Goal: Information Seeking & Learning: Learn about a topic

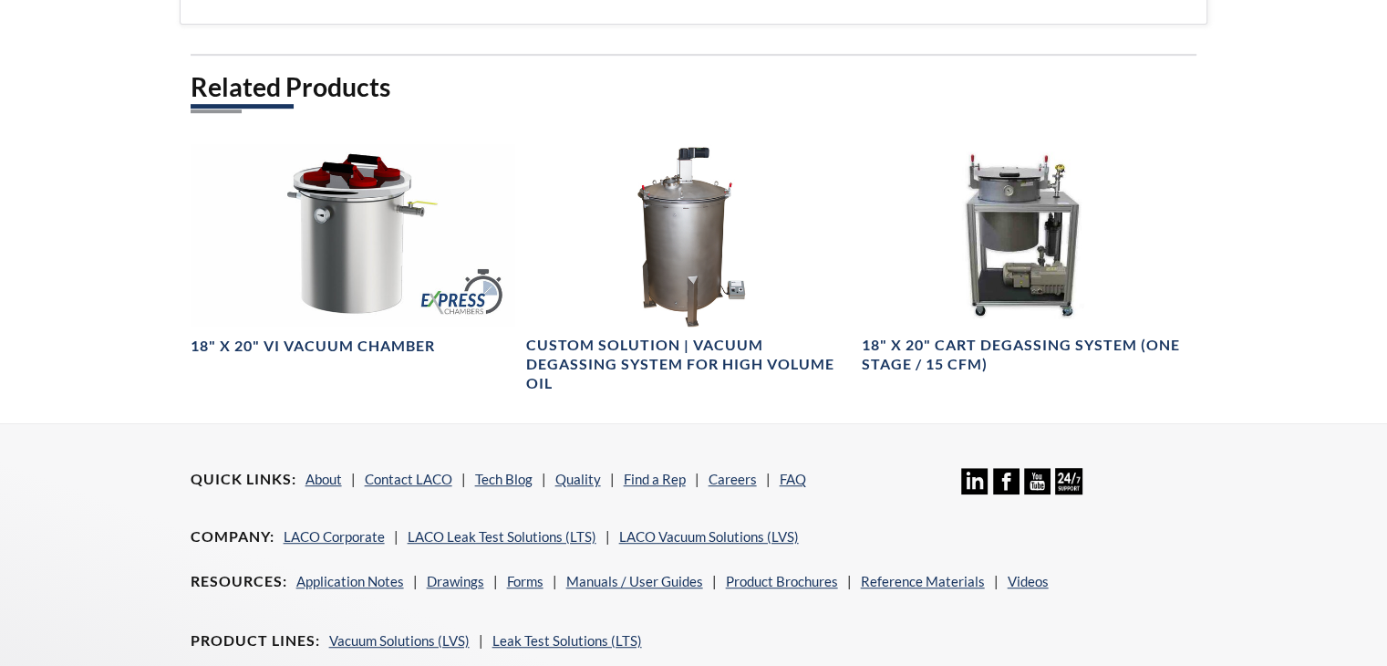
scroll to position [1003, 0]
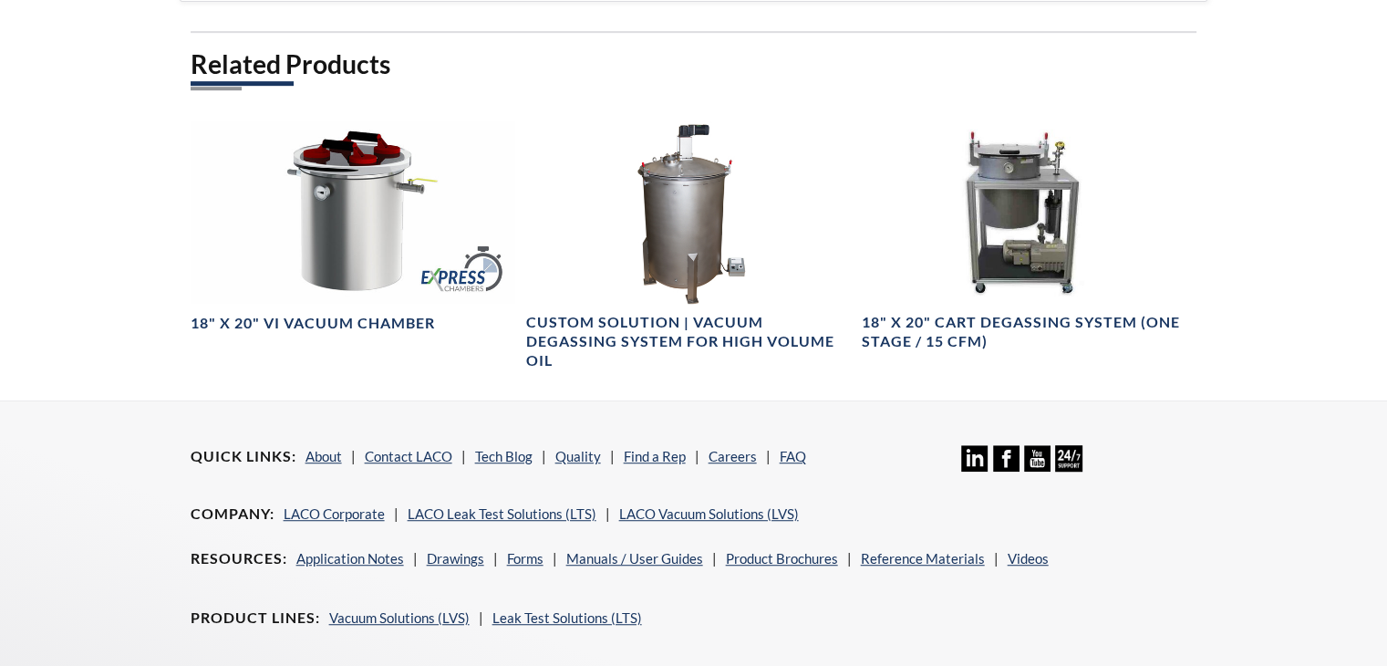
select select "Language Translate Widget"
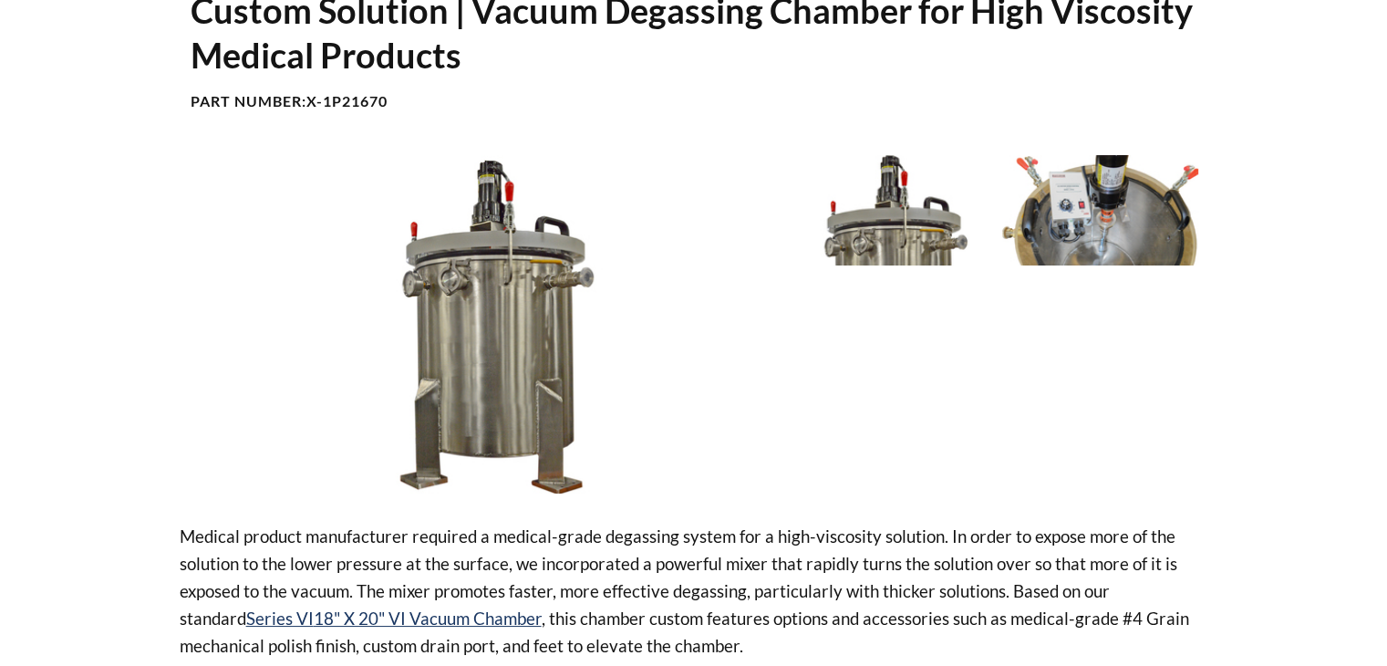
scroll to position [42, 0]
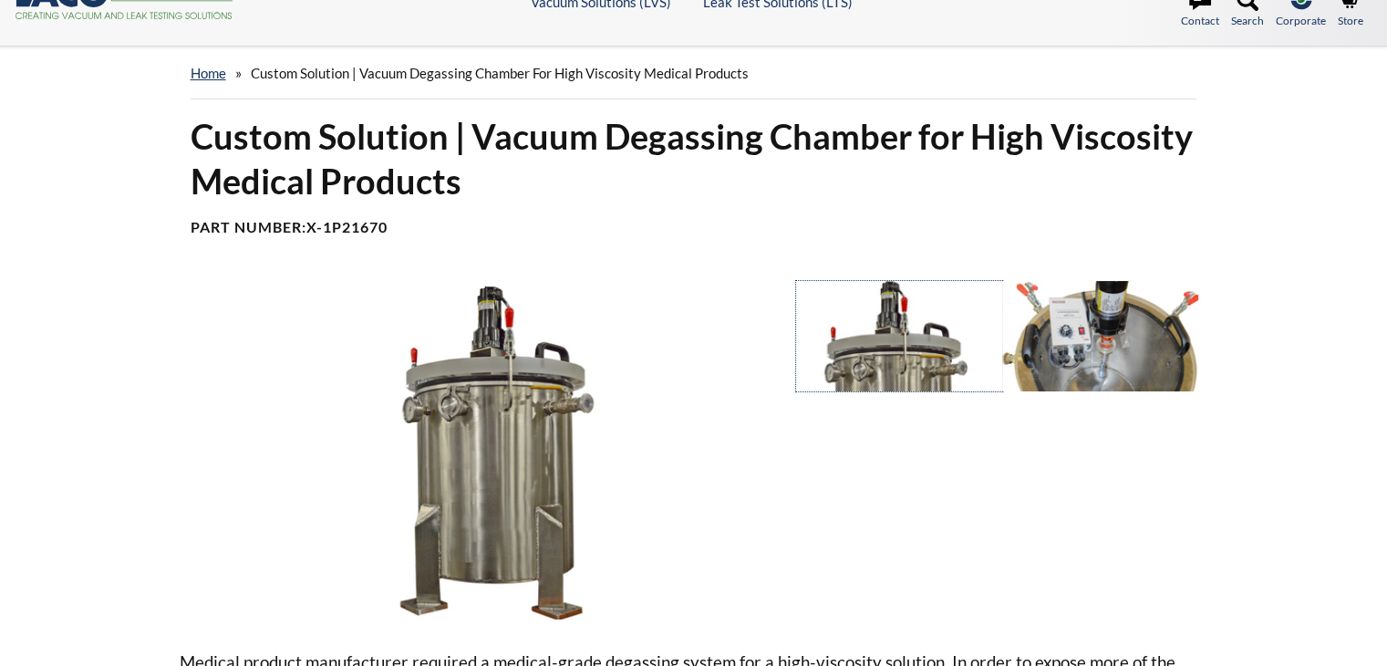
click at [1001, 356] on div at bounding box center [1001, 450] width 411 height 338
click at [1094, 350] on img at bounding box center [1100, 336] width 197 height 110
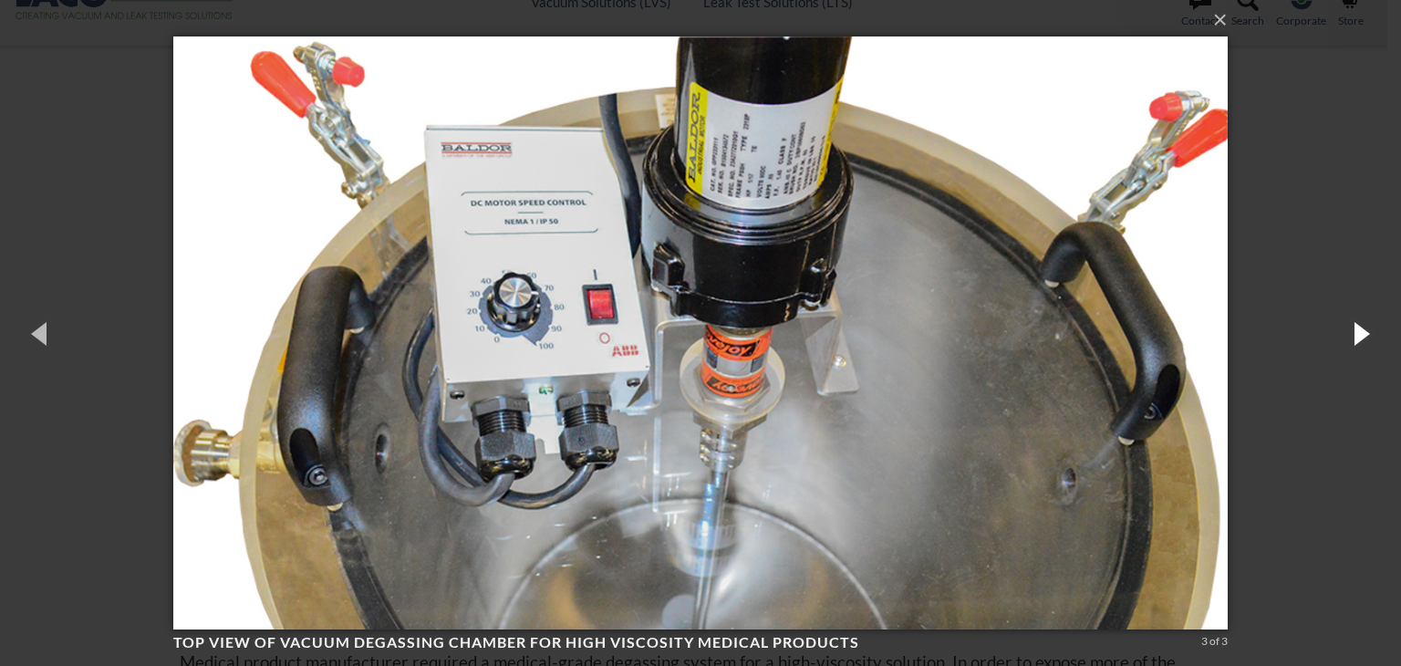
click at [1350, 333] on button "button" at bounding box center [1360, 333] width 82 height 100
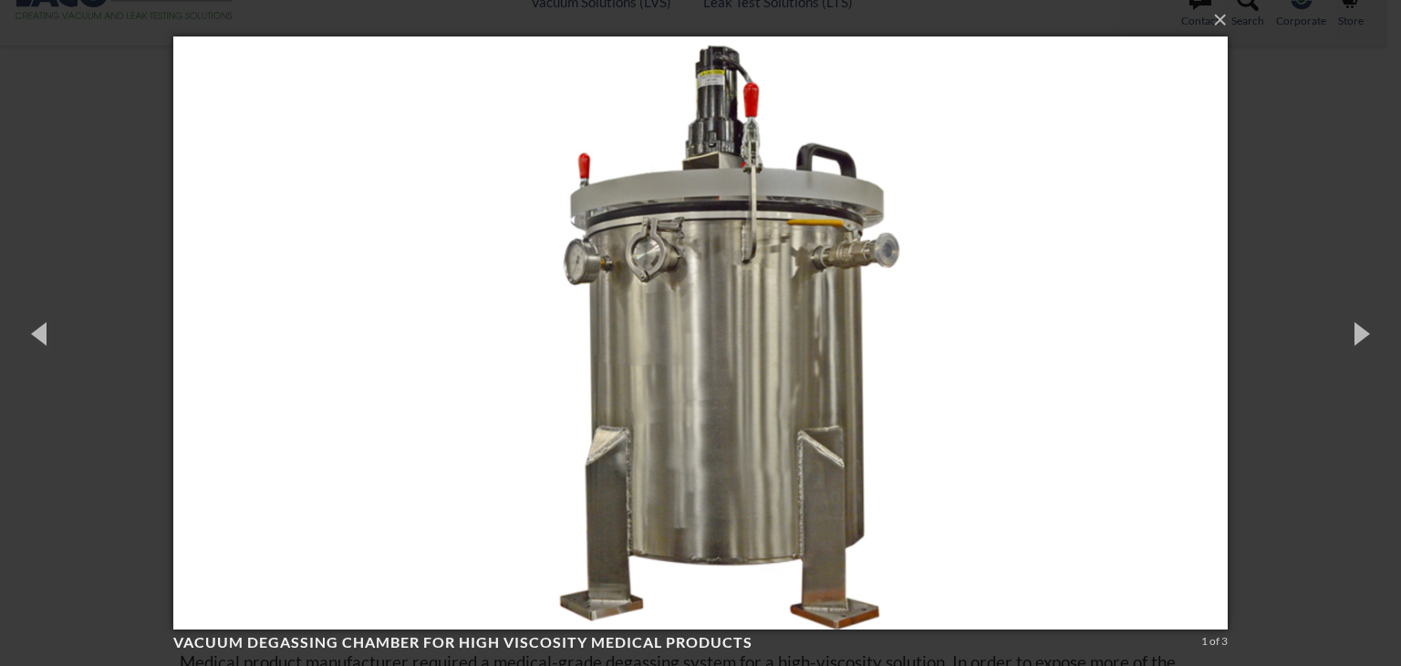
click at [430, 385] on img at bounding box center [700, 333] width 1054 height 666
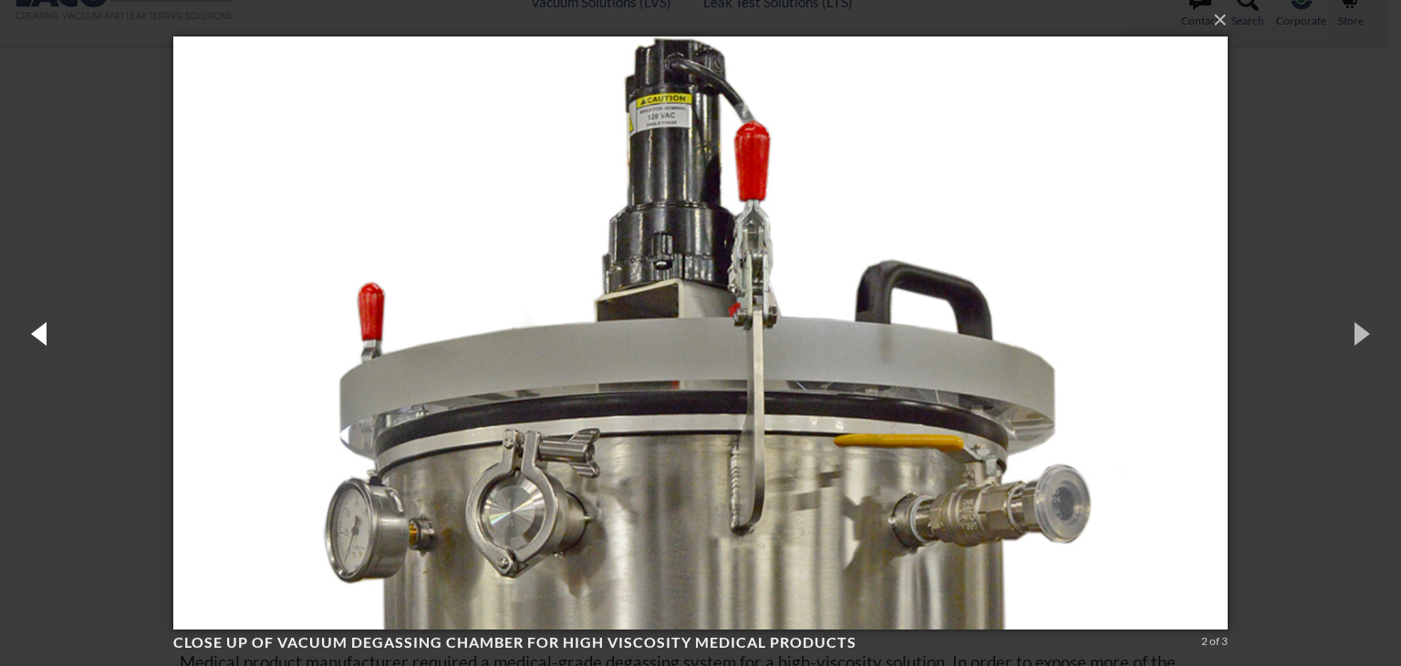
click at [44, 343] on button "button" at bounding box center [41, 333] width 82 height 100
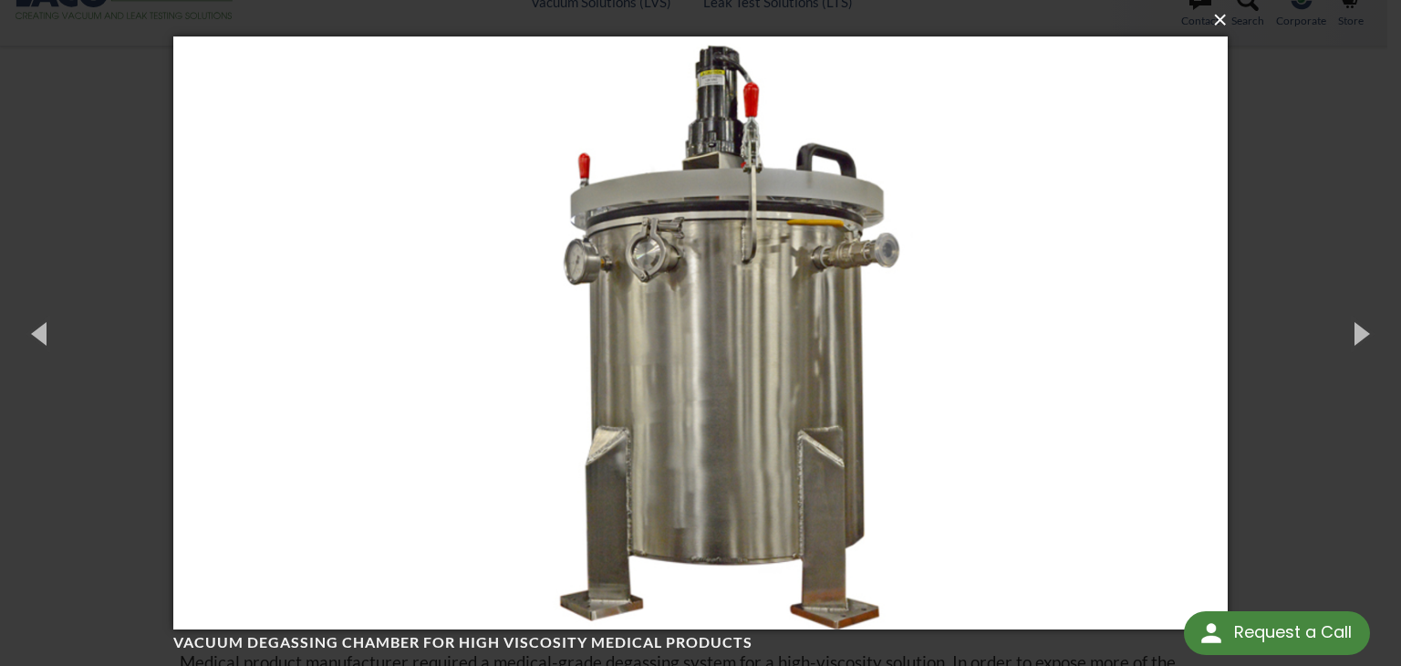
click at [1220, 20] on button "×" at bounding box center [706, 20] width 1054 height 40
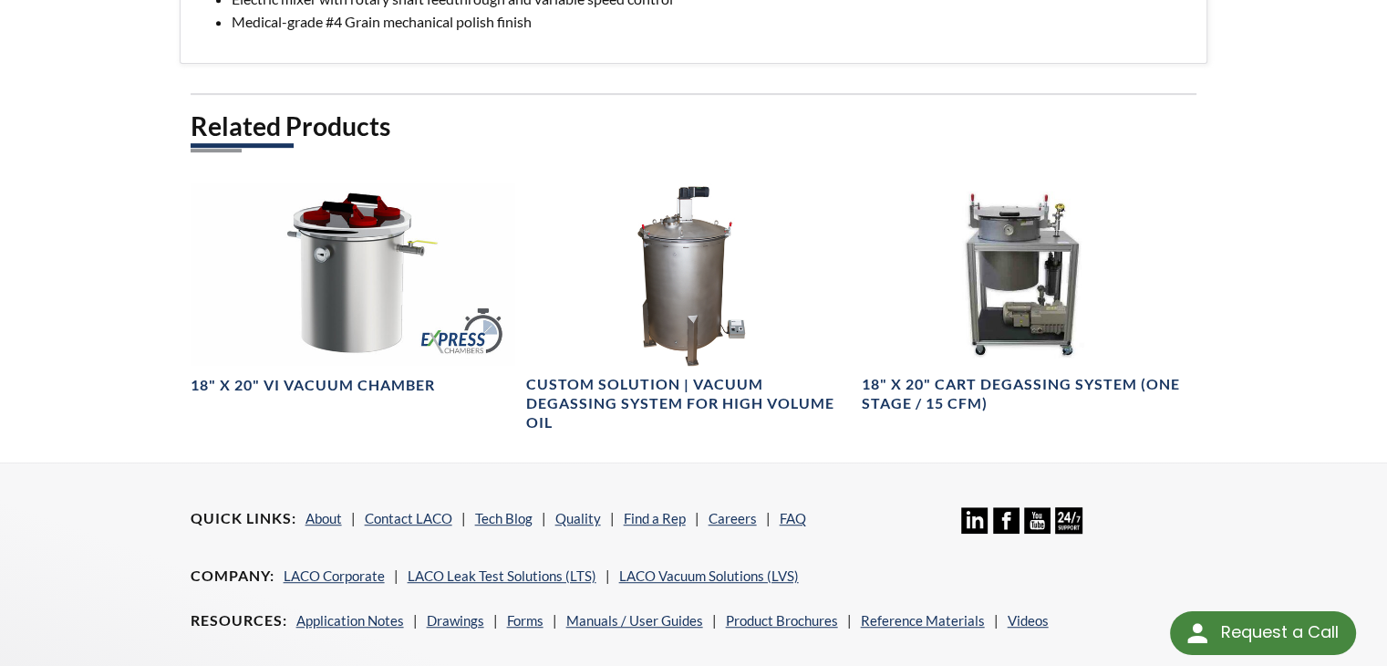
scroll to position [954, 0]
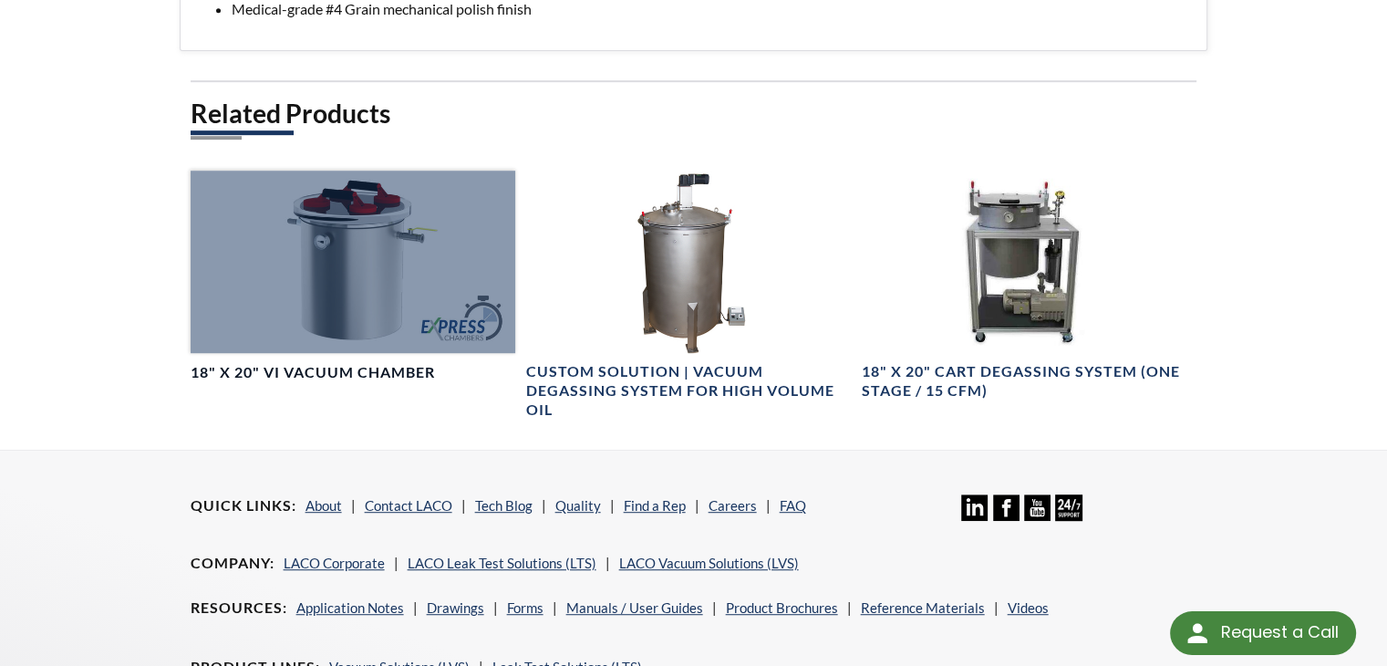
click at [357, 283] on div at bounding box center [353, 262] width 325 height 182
click at [366, 273] on div at bounding box center [353, 262] width 325 height 182
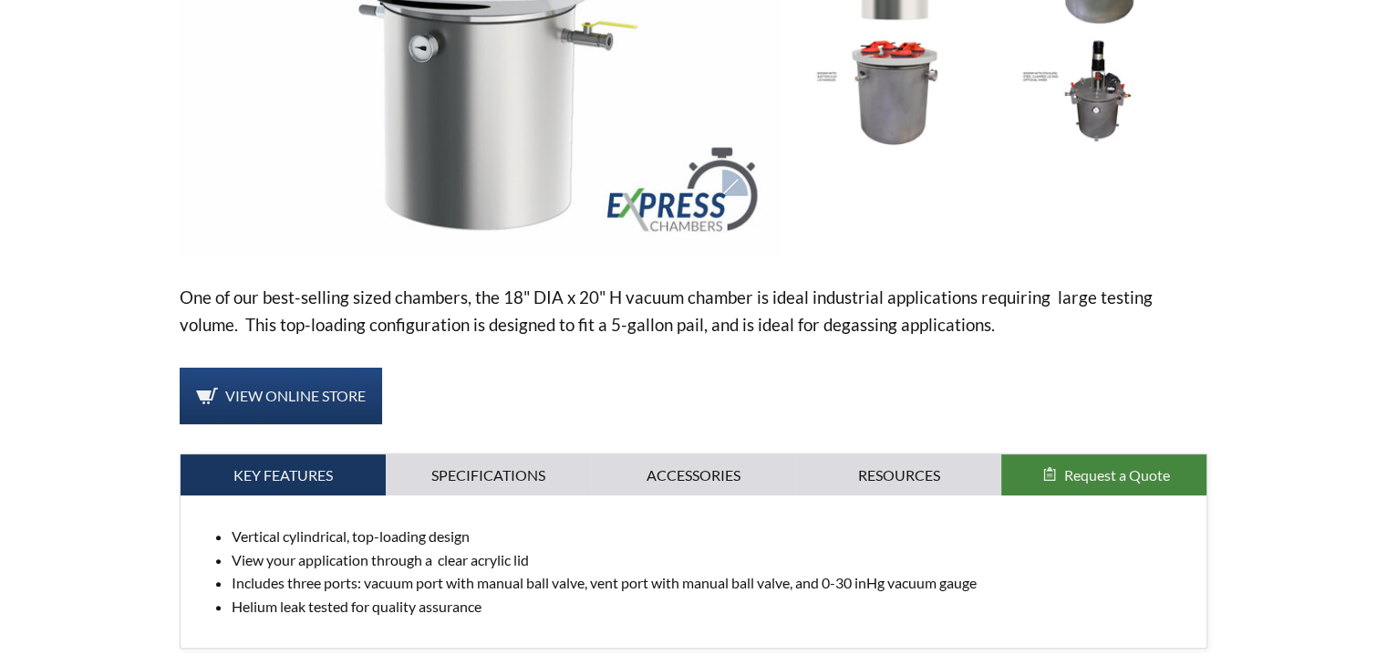
select select "Language Translate Widget"
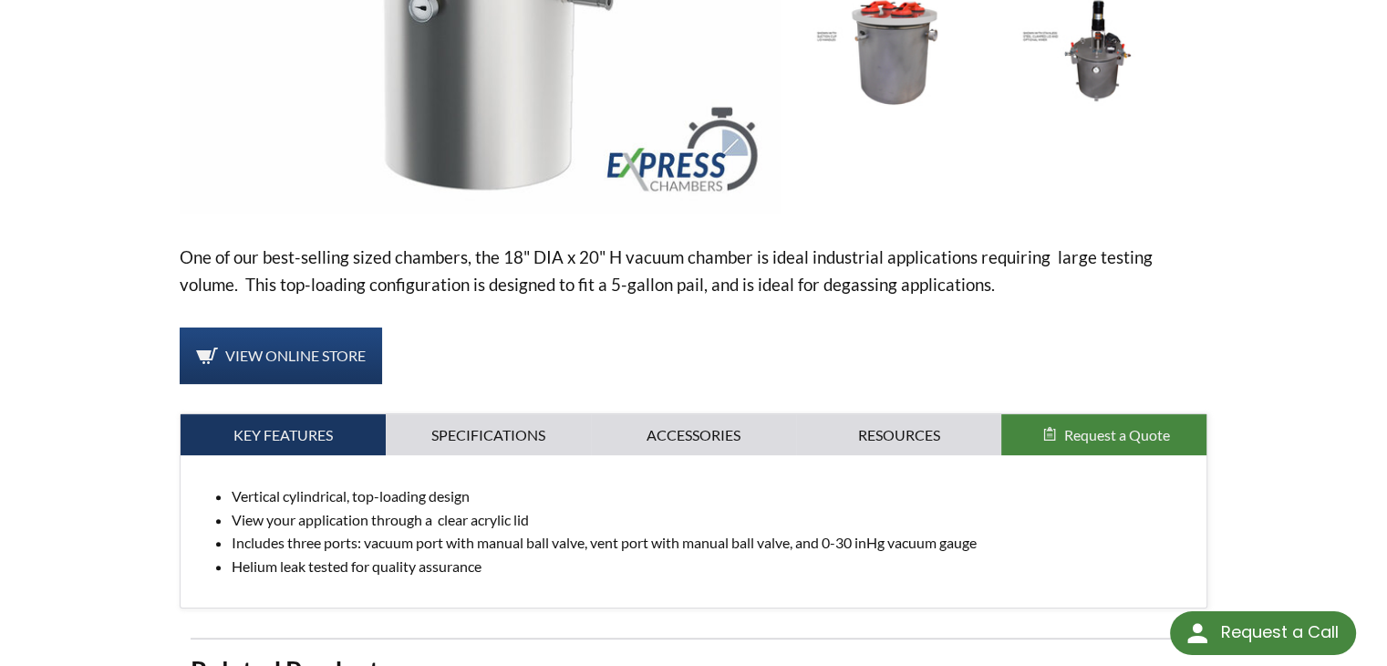
scroll to position [456, 0]
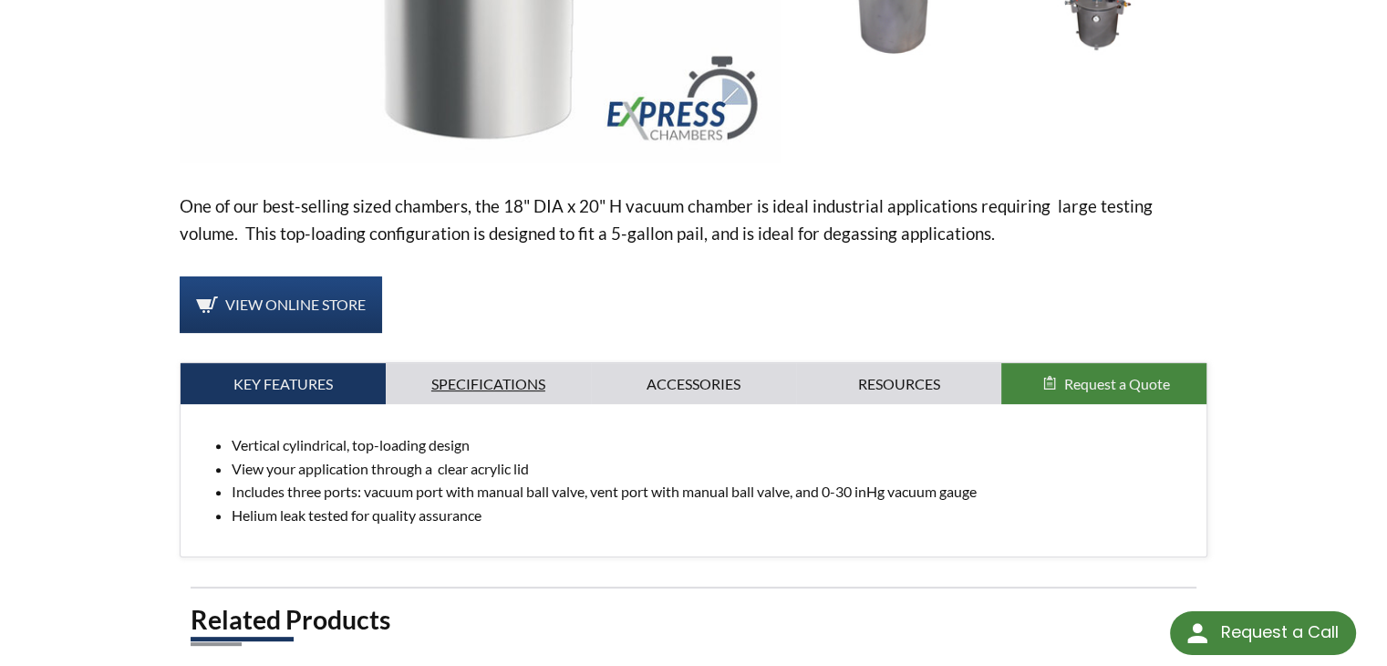
click at [491, 377] on link "Specifications" at bounding box center [488, 384] width 205 height 42
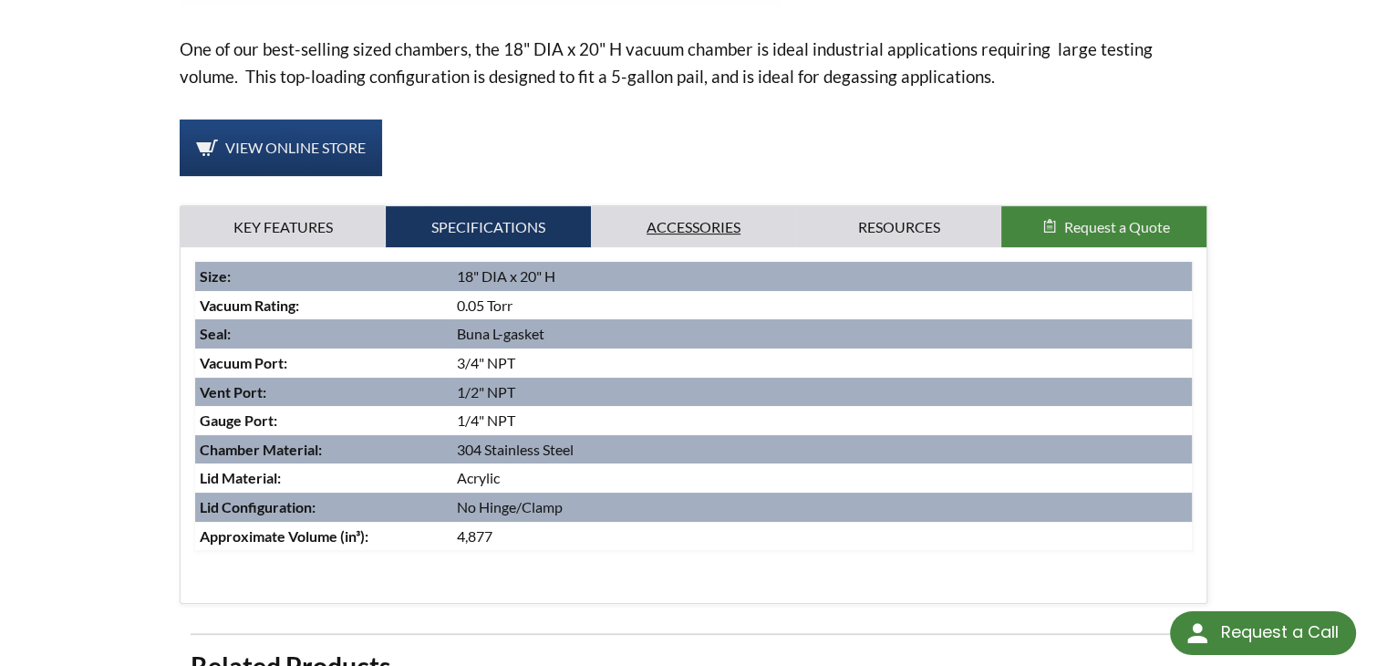
scroll to position [638, 0]
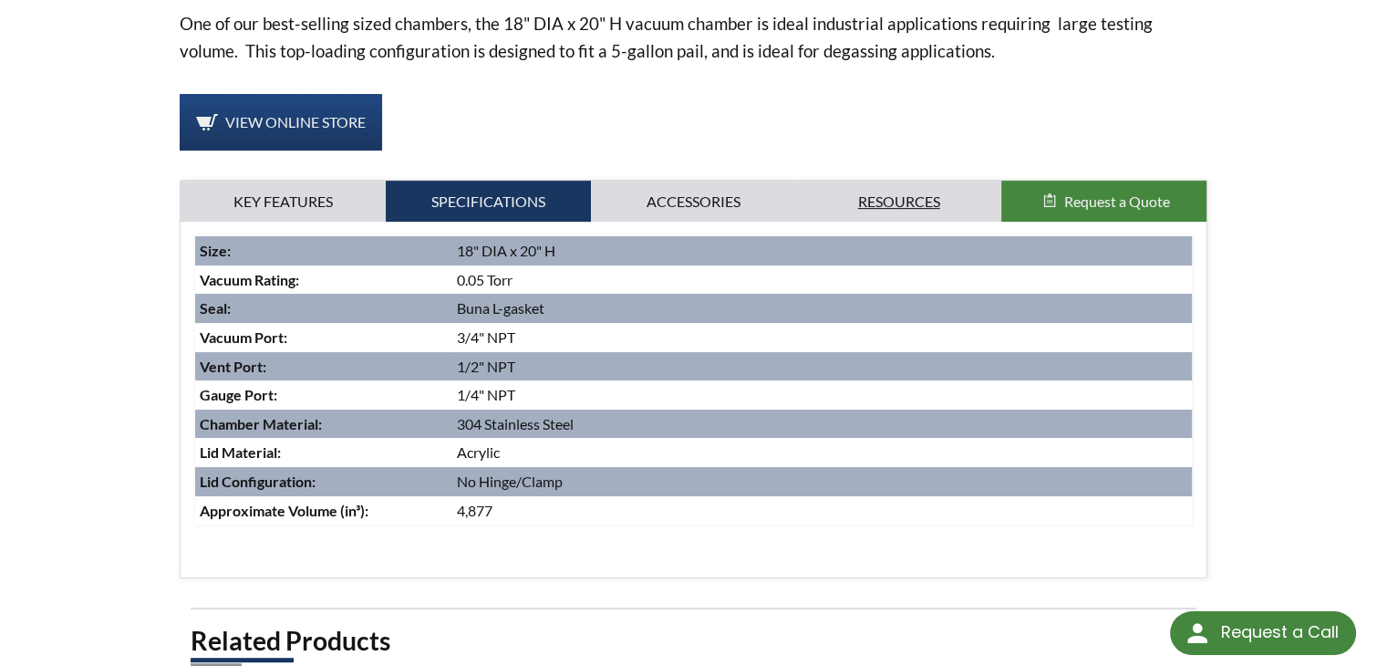
click at [848, 188] on link "Resources" at bounding box center [898, 202] width 205 height 42
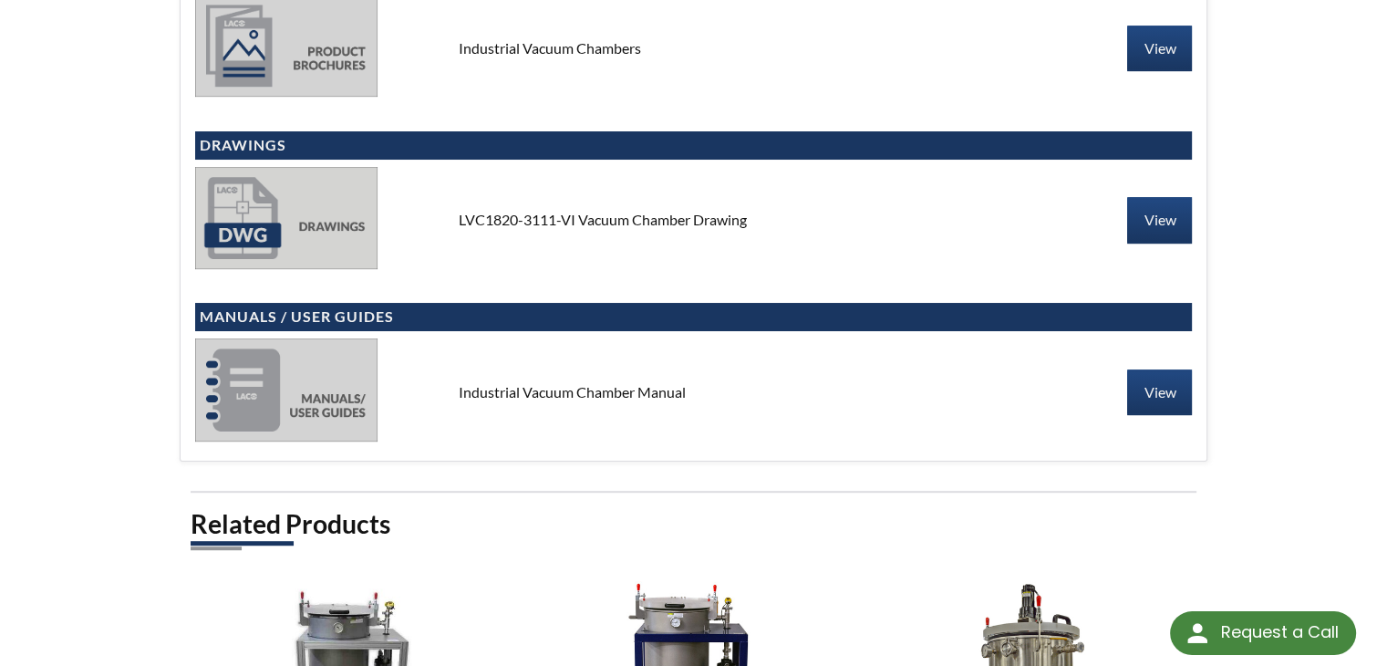
scroll to position [912, 0]
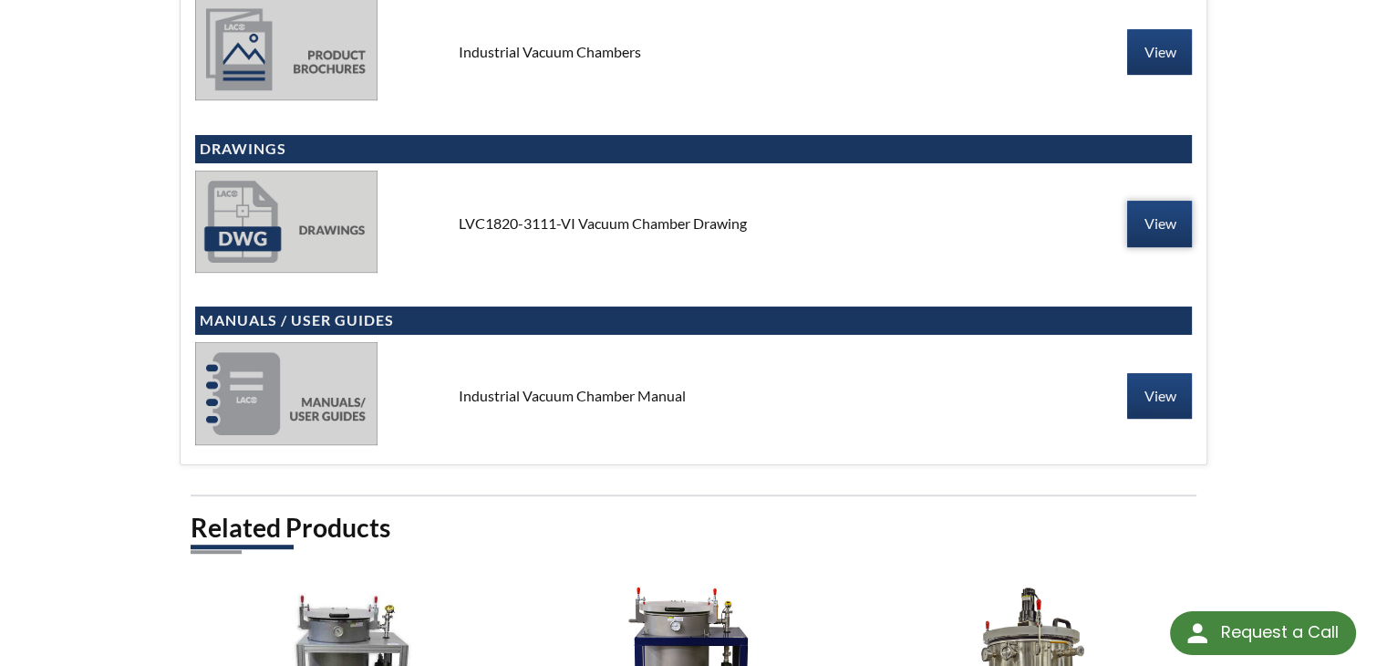
click at [1153, 224] on link "View" at bounding box center [1159, 224] width 65 height 46
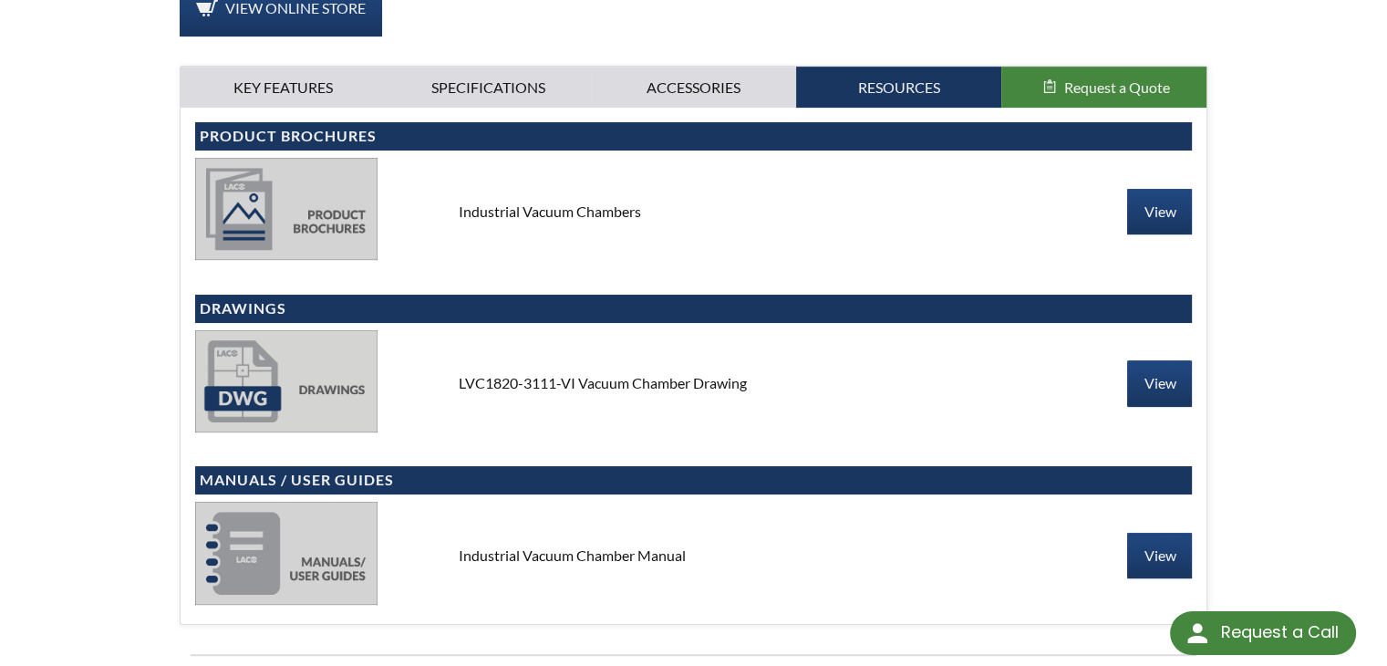
scroll to position [729, 0]
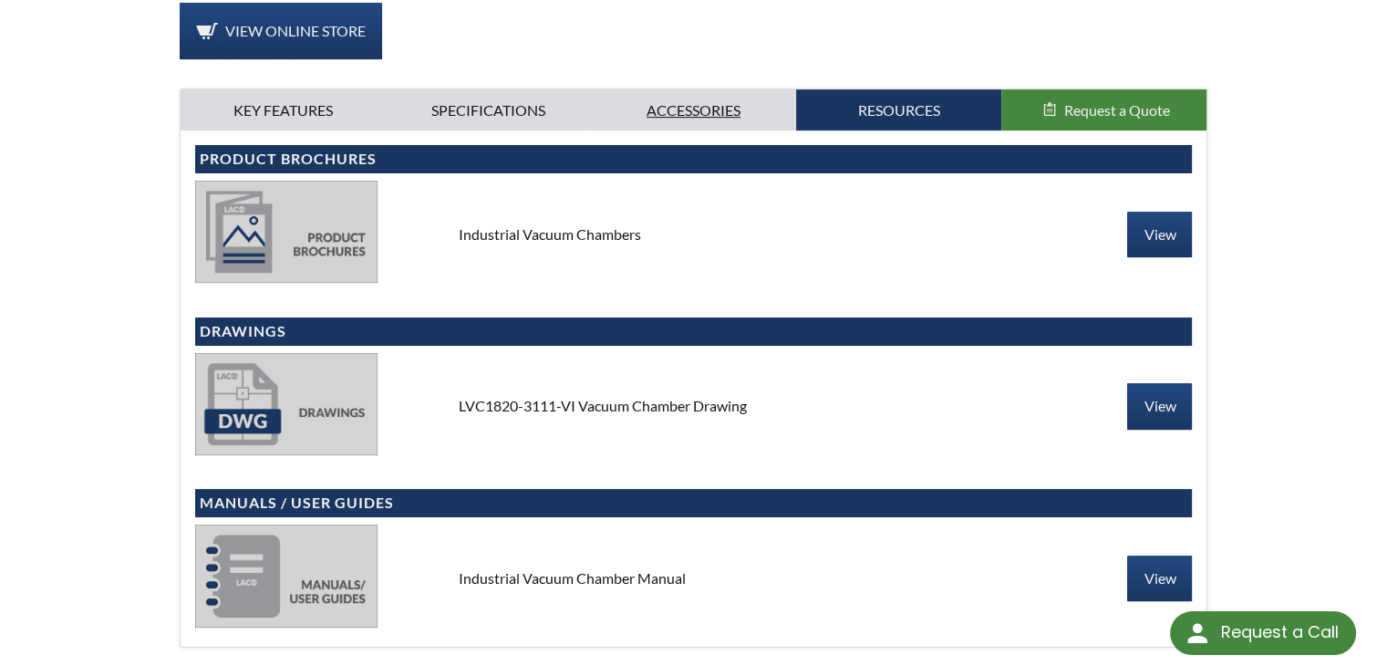
click at [712, 96] on link "Accessories" at bounding box center [693, 110] width 205 height 42
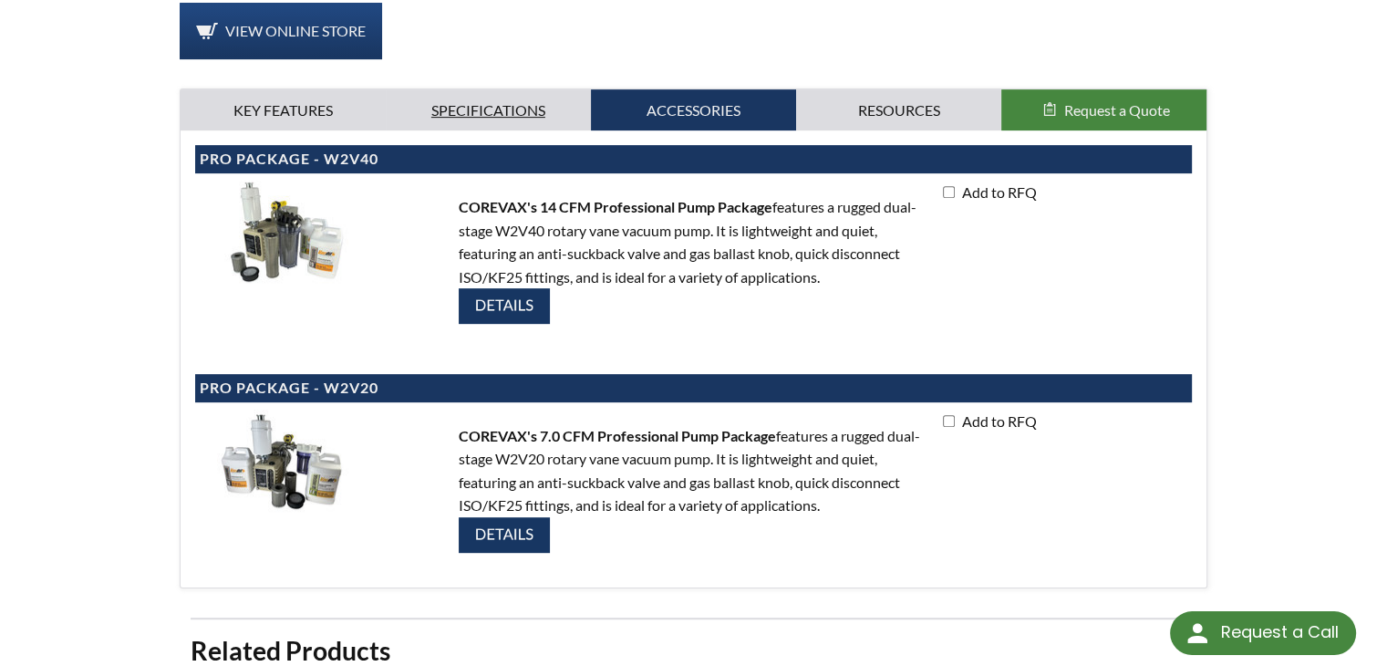
click at [542, 113] on link "Specifications" at bounding box center [488, 110] width 205 height 42
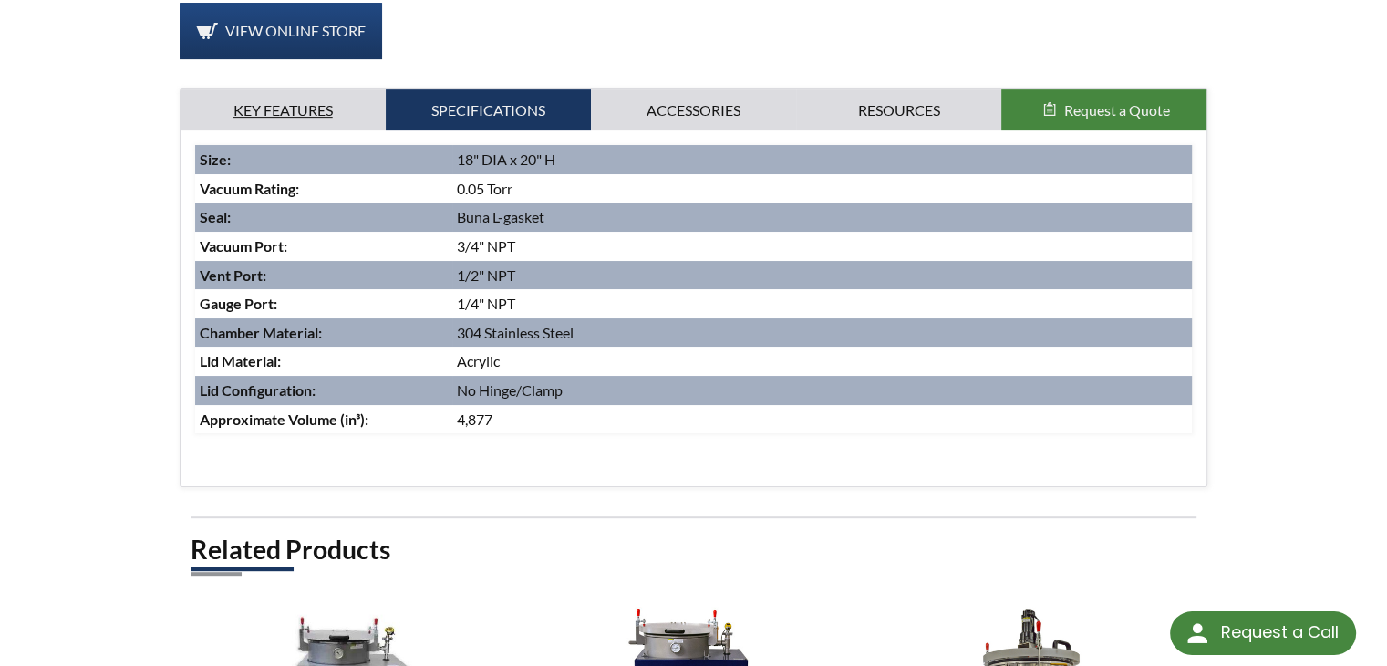
click at [321, 110] on link "Key Features" at bounding box center [283, 110] width 205 height 42
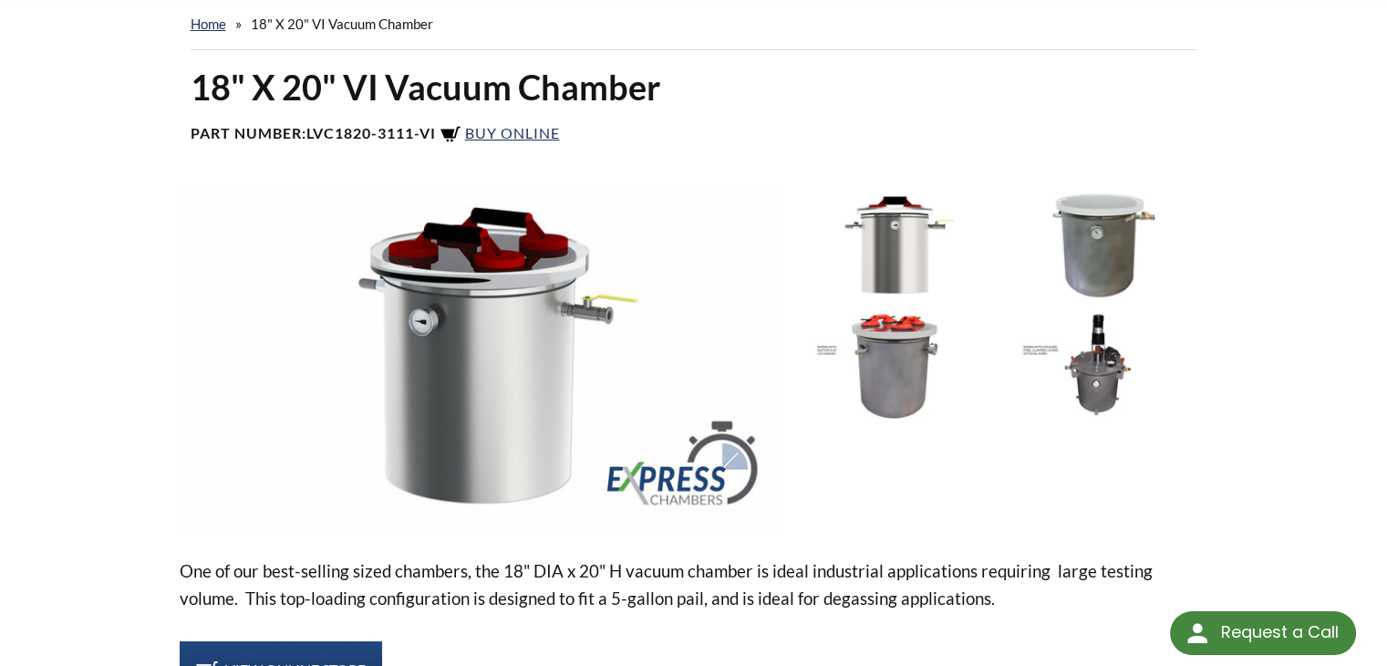
scroll to position [0, 0]
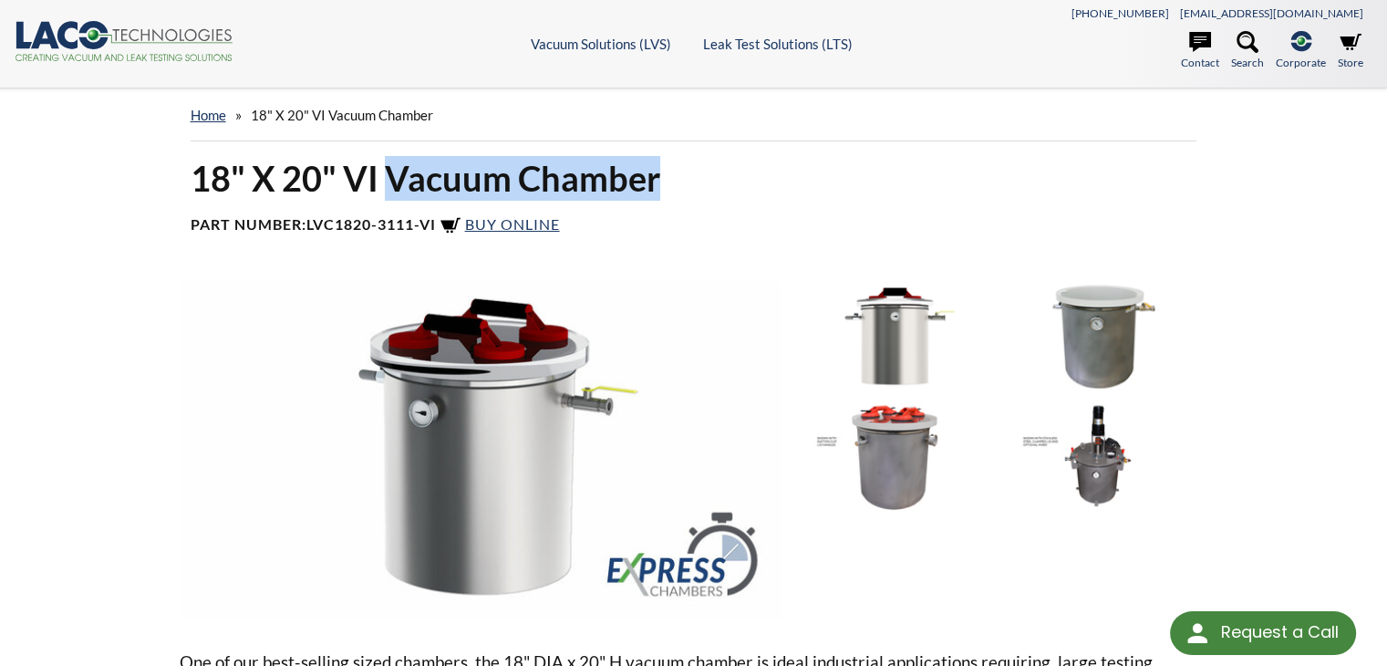
drag, startPoint x: 394, startPoint y: 178, endPoint x: 657, endPoint y: 168, distance: 263.7
click at [657, 168] on h1 "18" X 20" VI Vacuum Chamber" at bounding box center [694, 178] width 1007 height 45
copy h1 "Vacuum Chamber"
click at [1240, 51] on icon at bounding box center [1247, 42] width 22 height 22
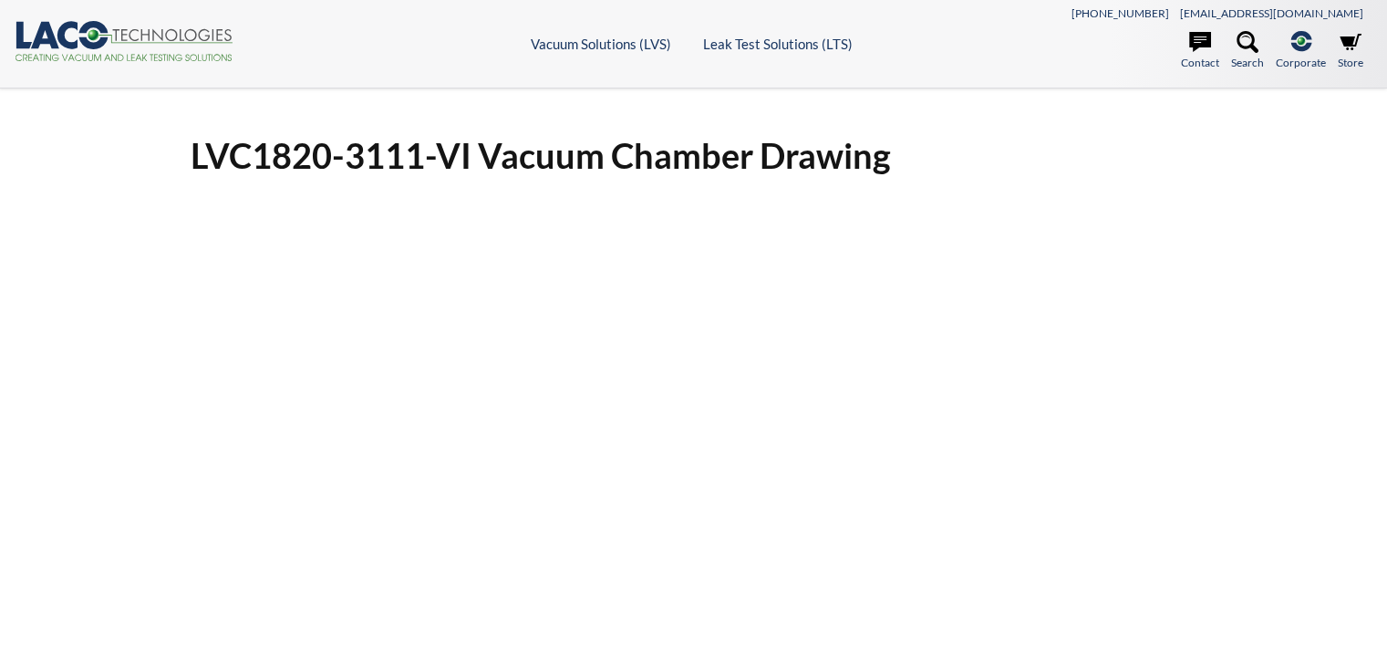
select select "Language Translate Widget"
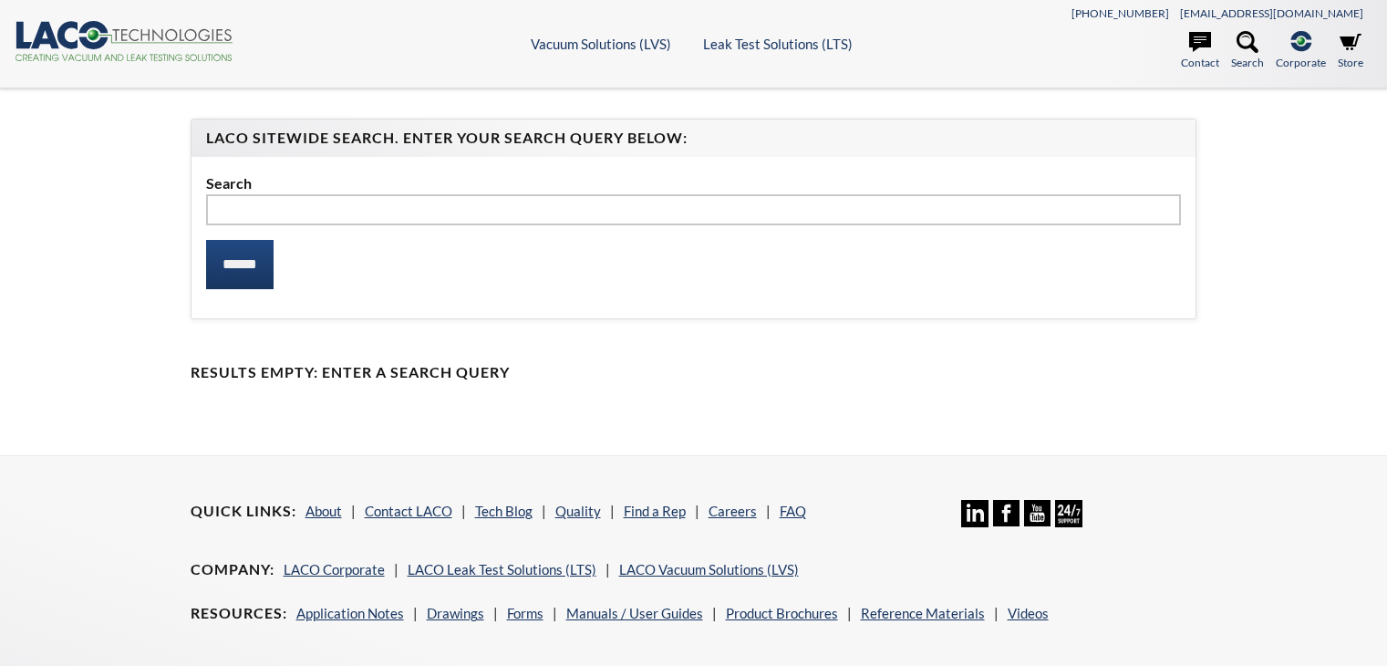
select select "Language Translate Widget"
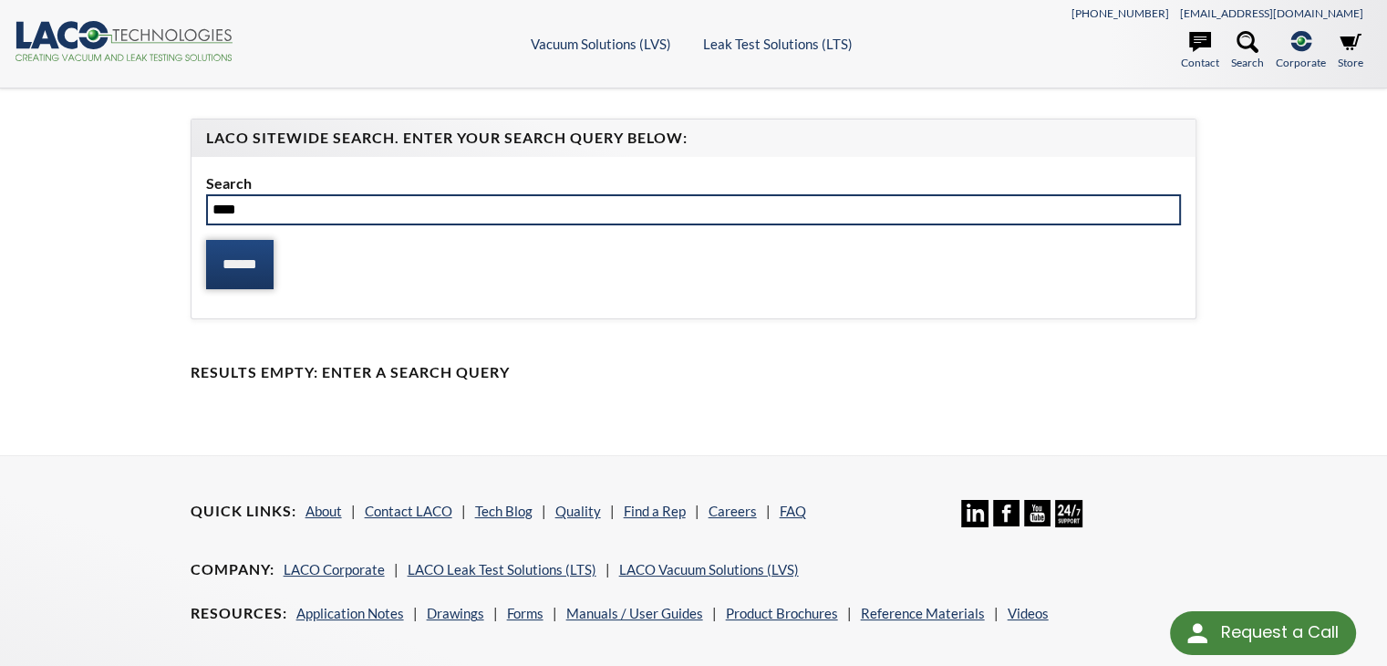
type input "****"
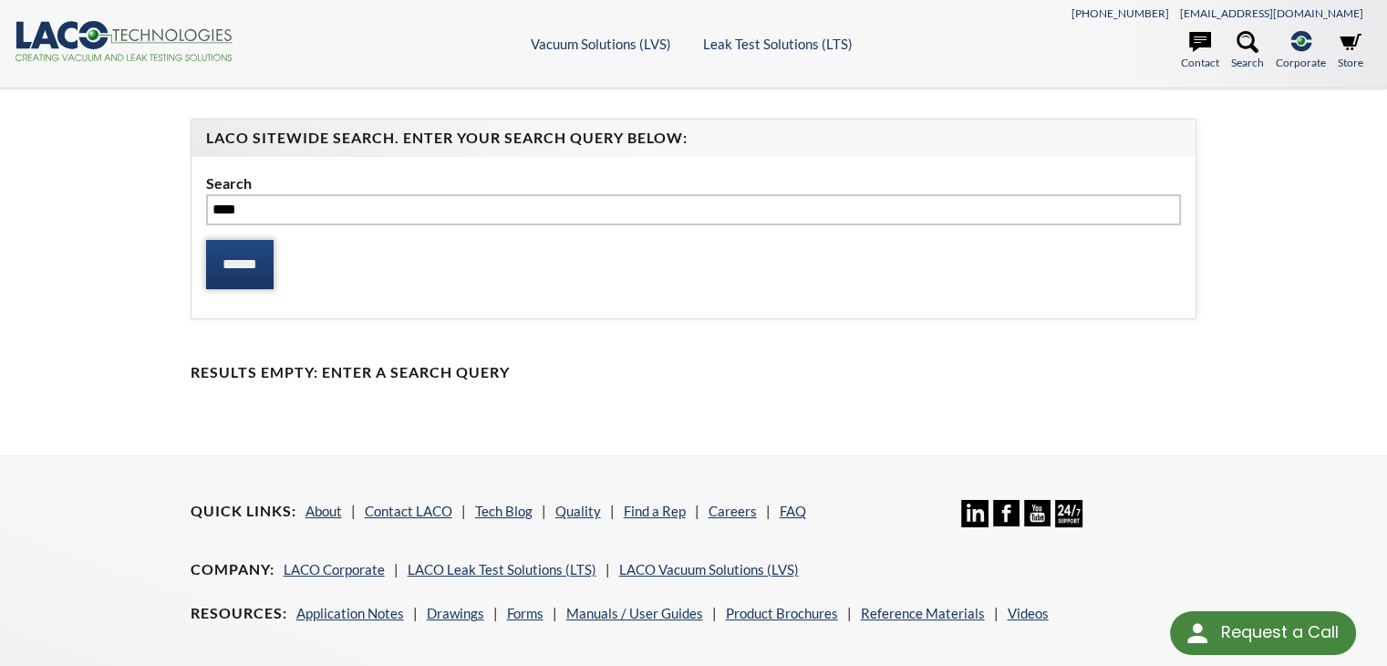
click at [233, 261] on input "******" at bounding box center [239, 264] width 67 height 49
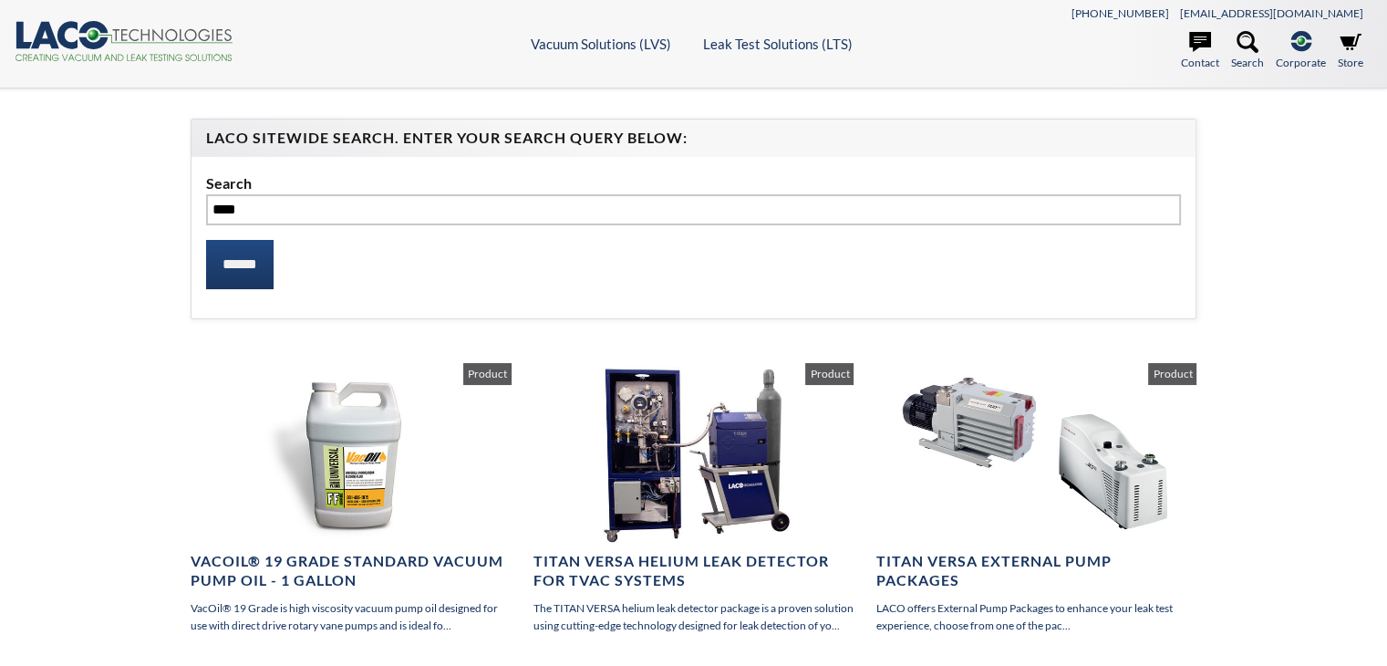
select select "Language Translate Widget"
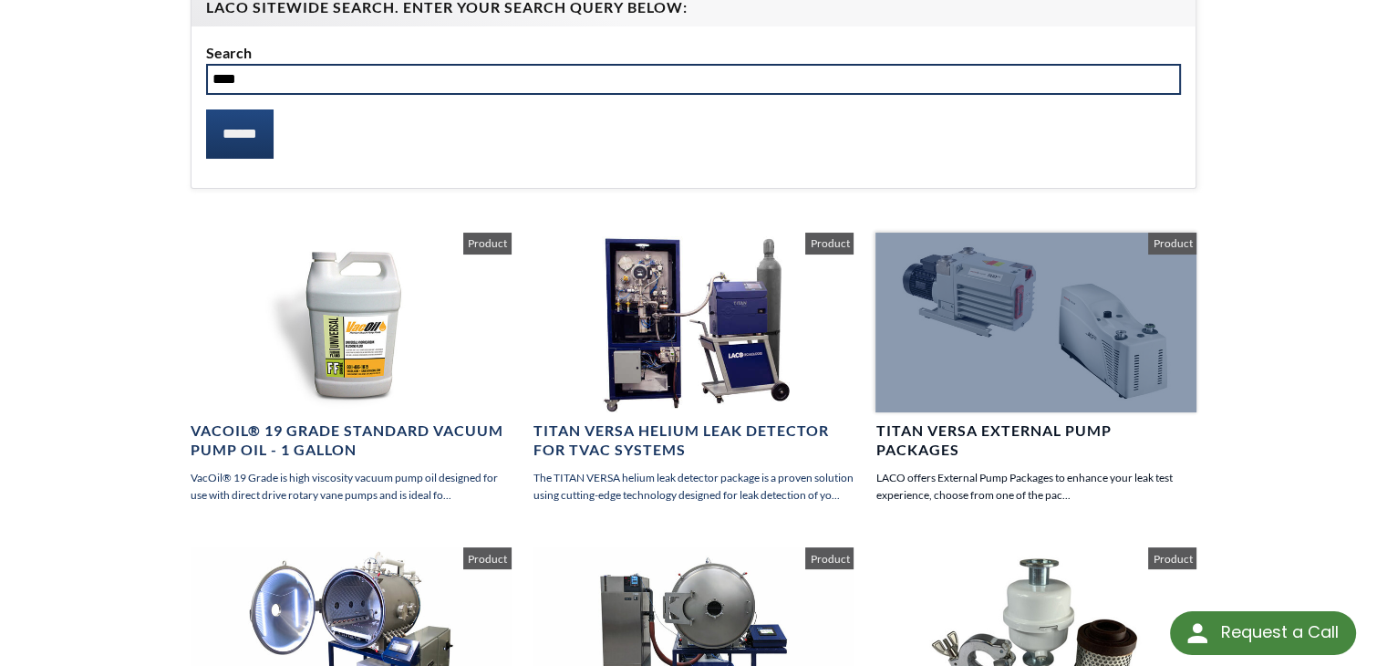
scroll to position [91, 0]
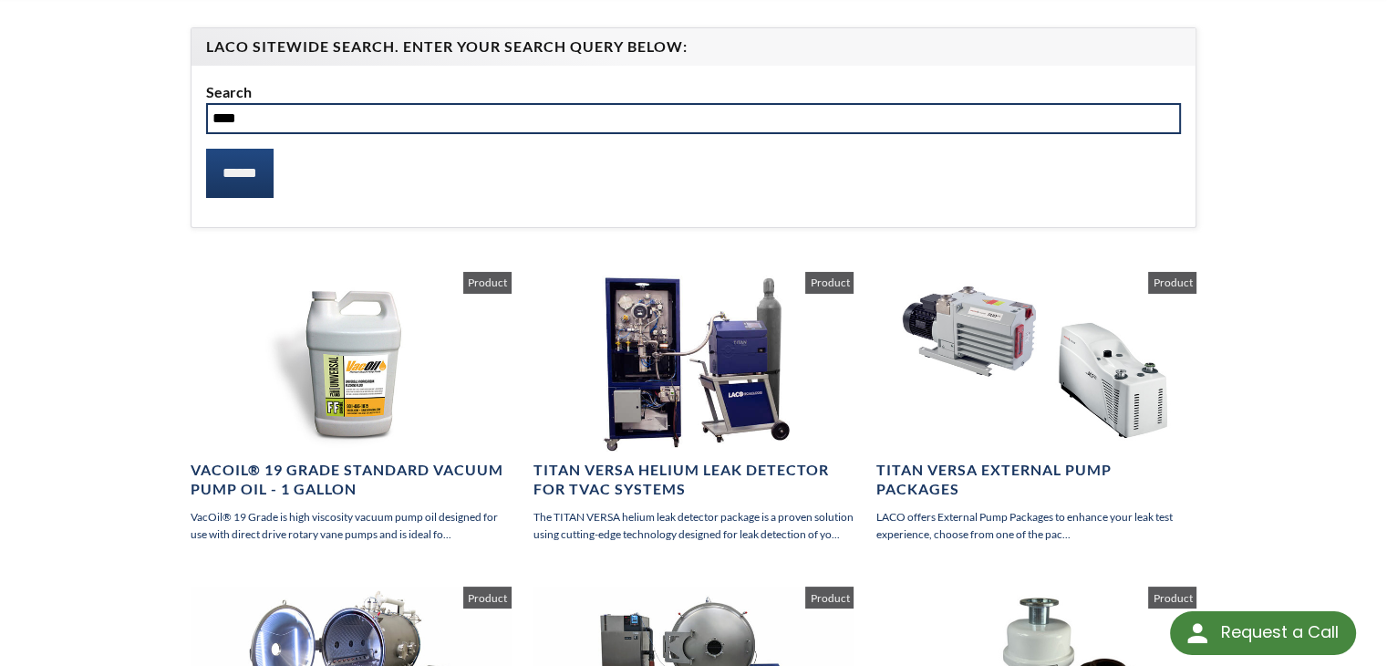
click at [408, 125] on input "****" at bounding box center [694, 118] width 976 height 31
type input "*"
type input "**********"
click at [206, 149] on input "******" at bounding box center [239, 173] width 67 height 49
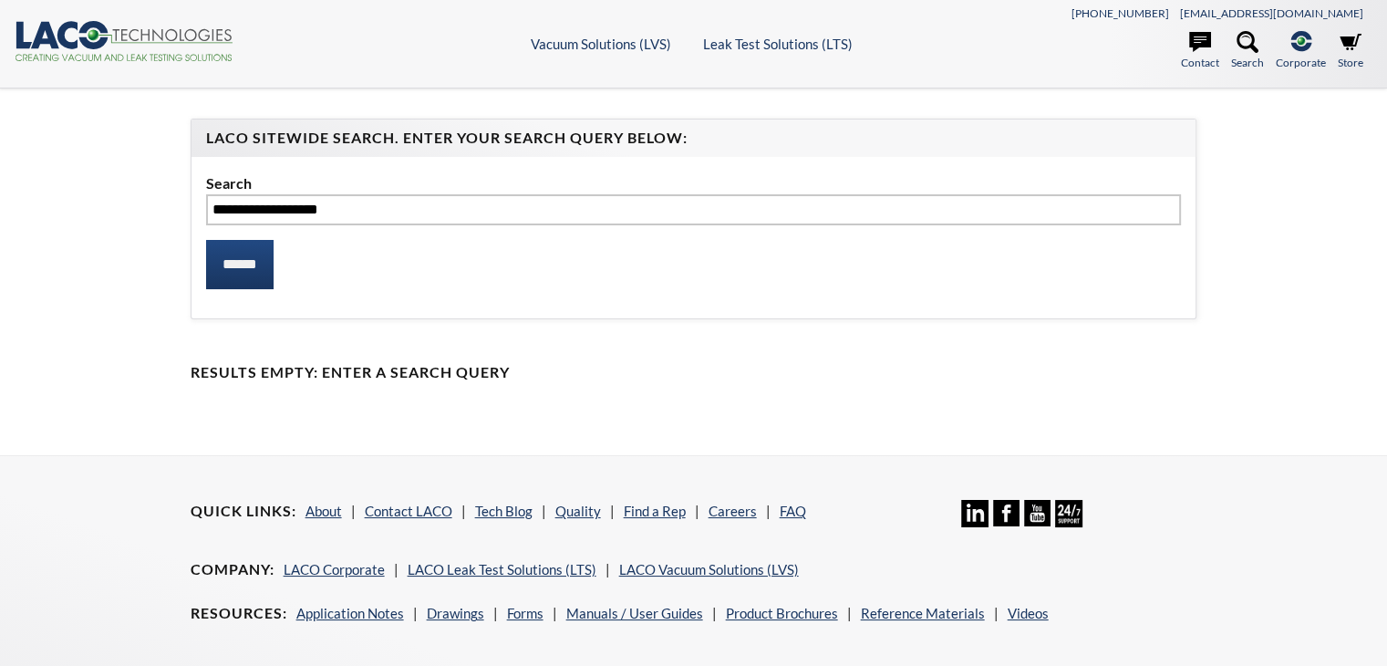
select select "Language Translate Widget"
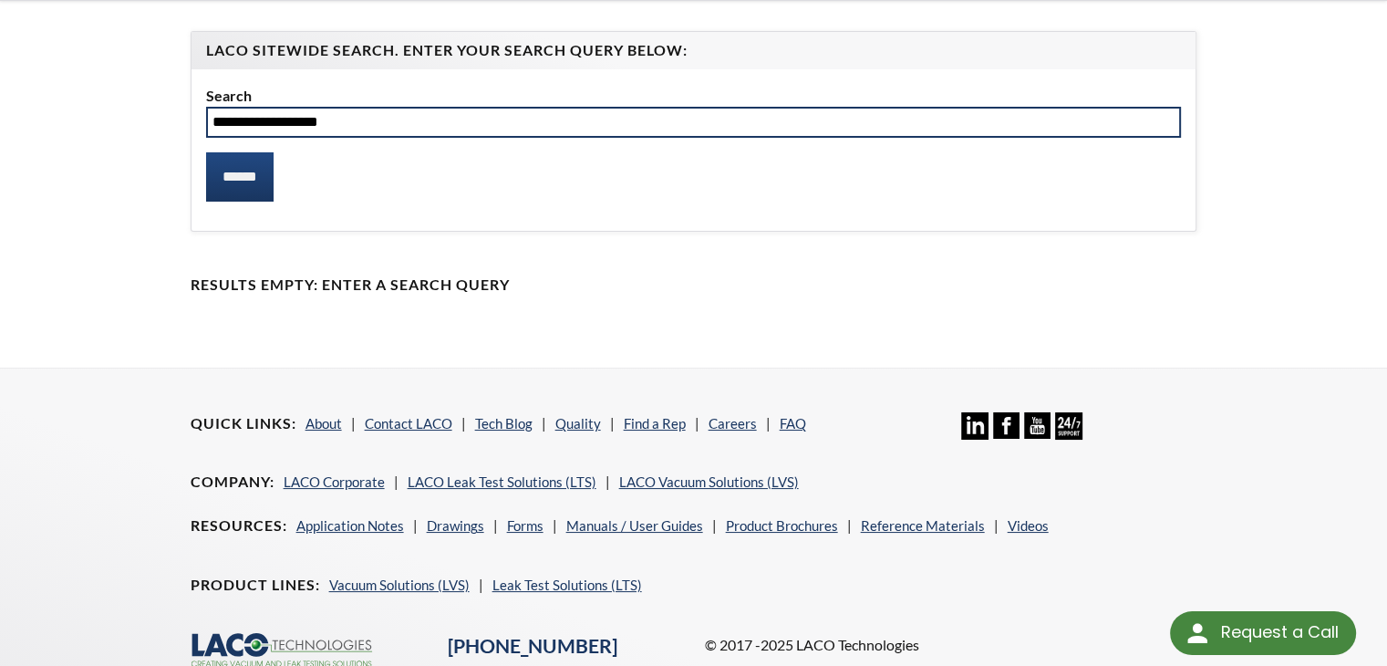
scroll to position [91, 0]
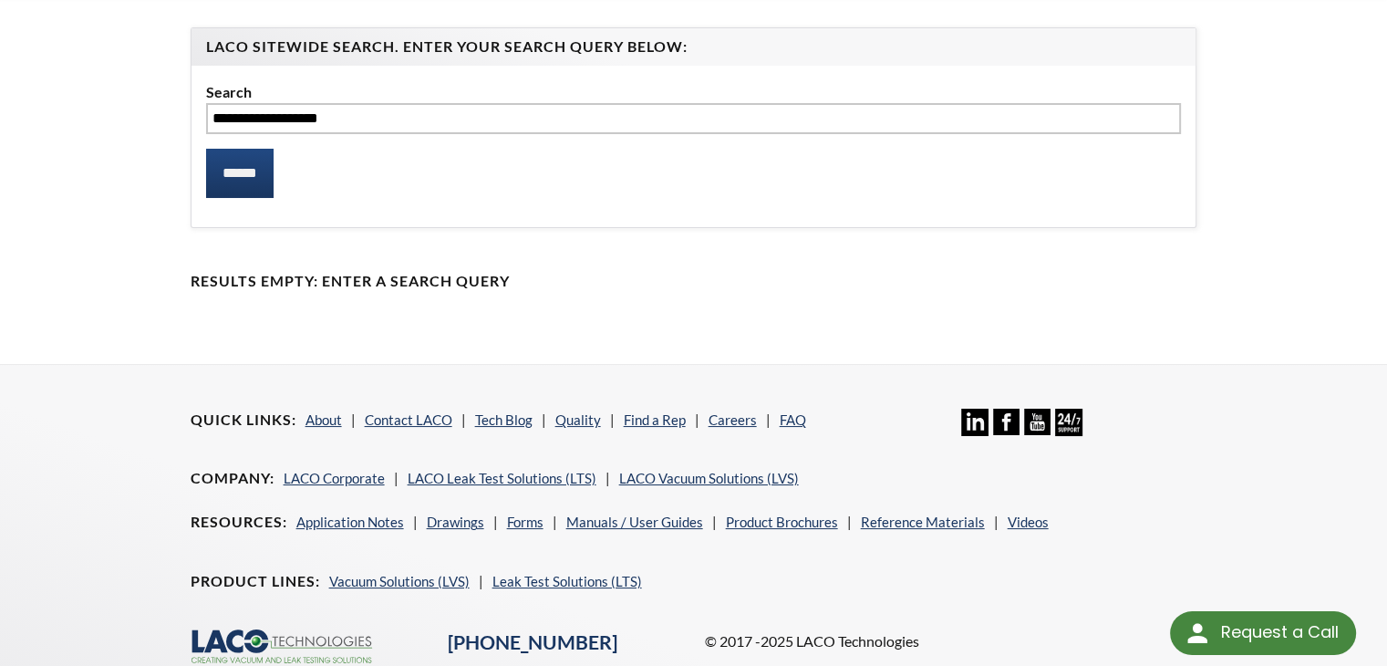
click at [197, 169] on div "**********" at bounding box center [693, 146] width 1005 height 161
click at [227, 176] on input "******" at bounding box center [239, 173] width 67 height 49
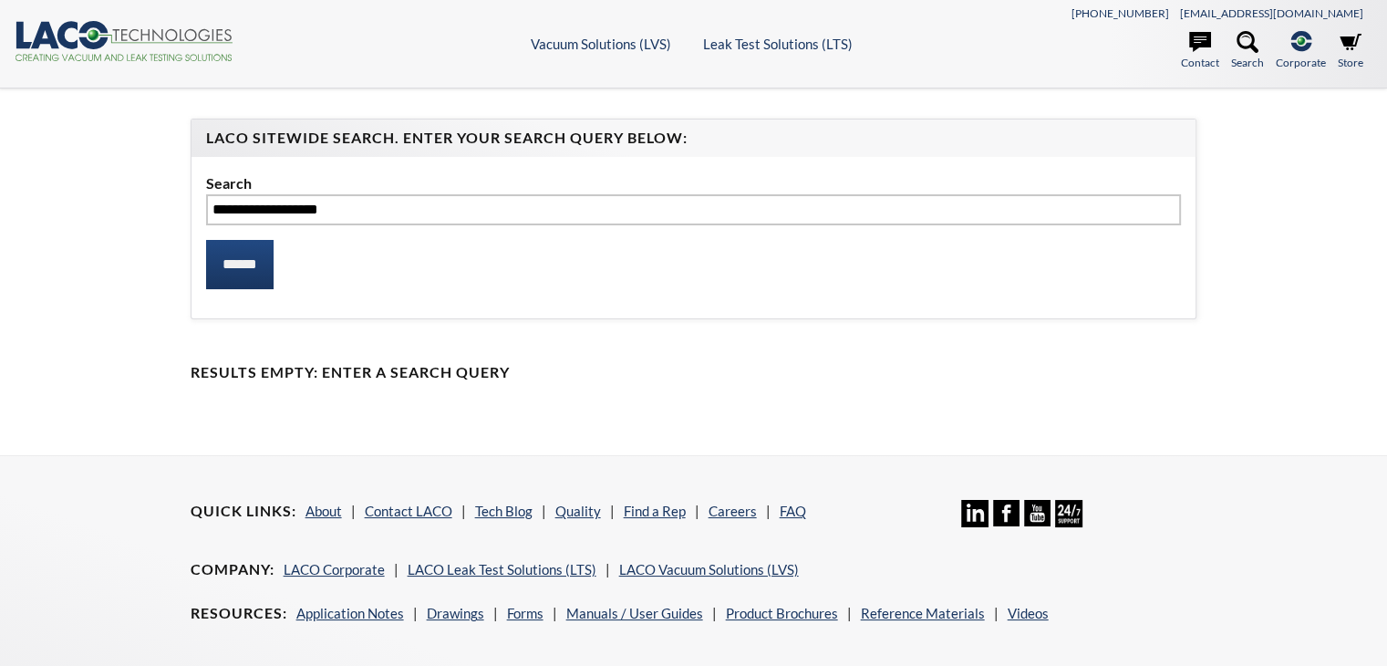
select select "Language Translate Widget"
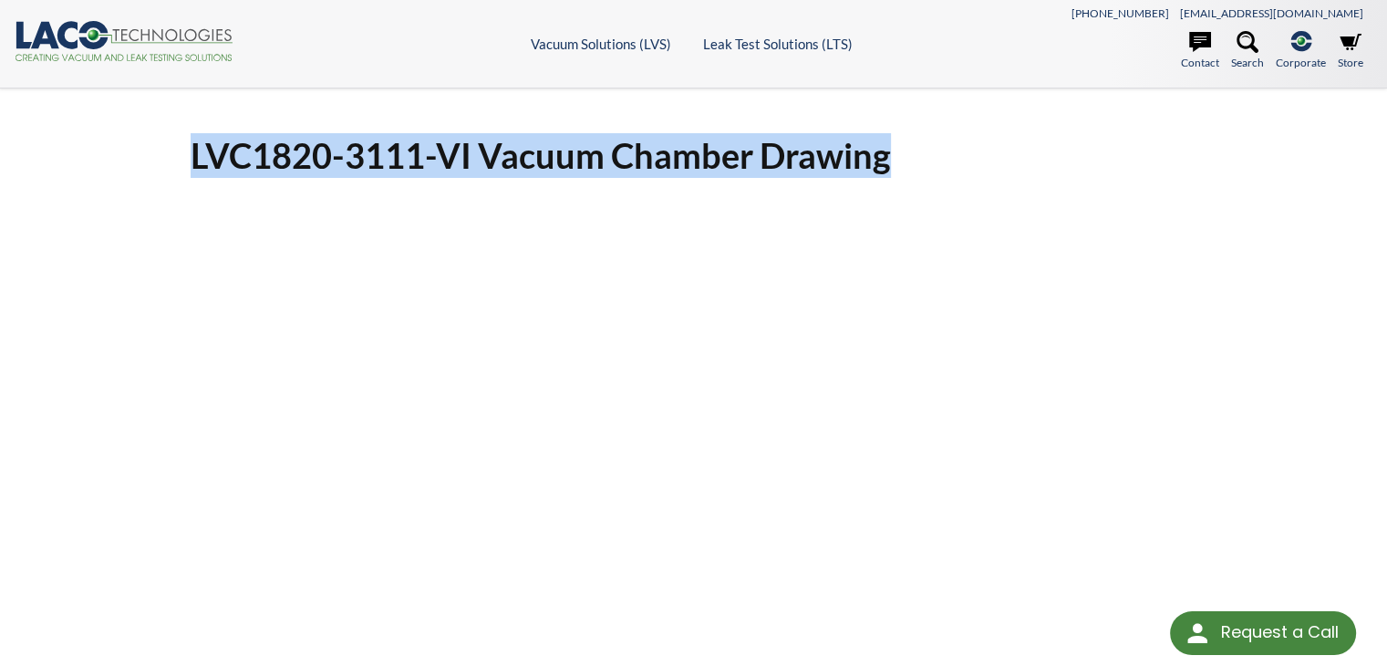
drag, startPoint x: 191, startPoint y: 148, endPoint x: 891, endPoint y: 159, distance: 700.4
click at [891, 159] on h1 "LVC1820-3111-VI Vacuum Chamber Drawing" at bounding box center [694, 155] width 1007 height 45
copy h1 "LVC1820-3111-VI Vacuum Chamber Drawing"
